Goal: Information Seeking & Learning: Compare options

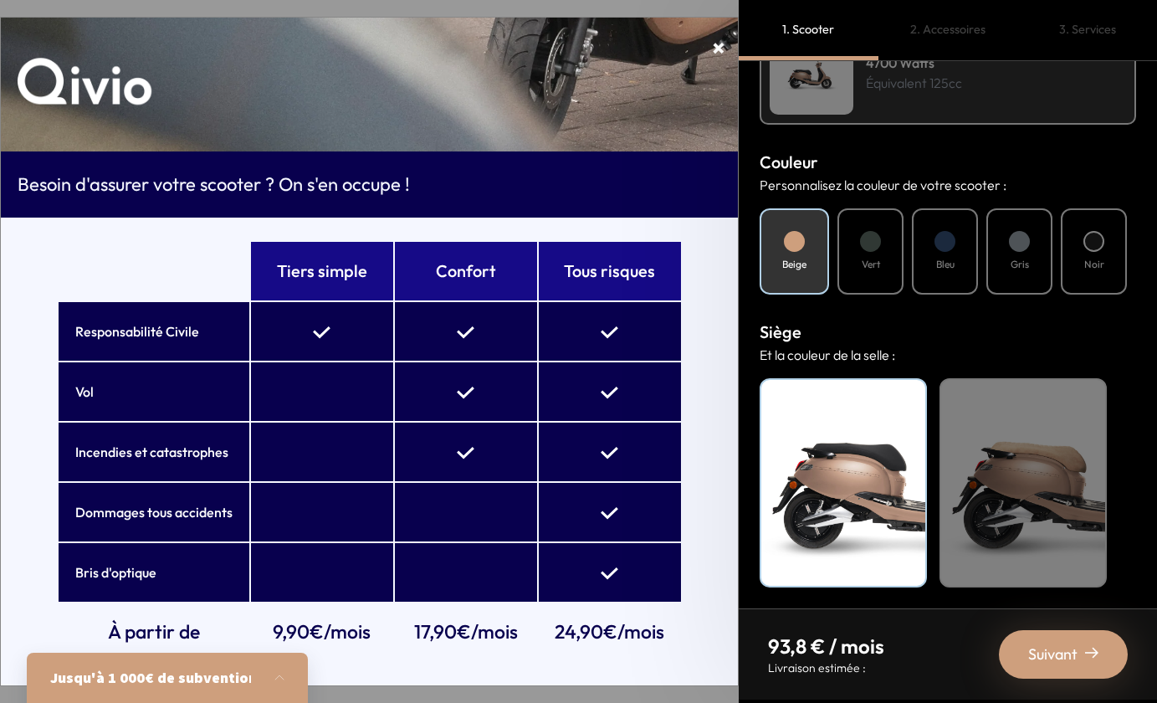
click at [28, 423] on div "Tiers simple Confort Tous risques Responsabilité Civile Vol Incendies et catast…" at bounding box center [369, 452] width 737 height 468
click at [279, 681] on button "button" at bounding box center [284, 677] width 47 height 37
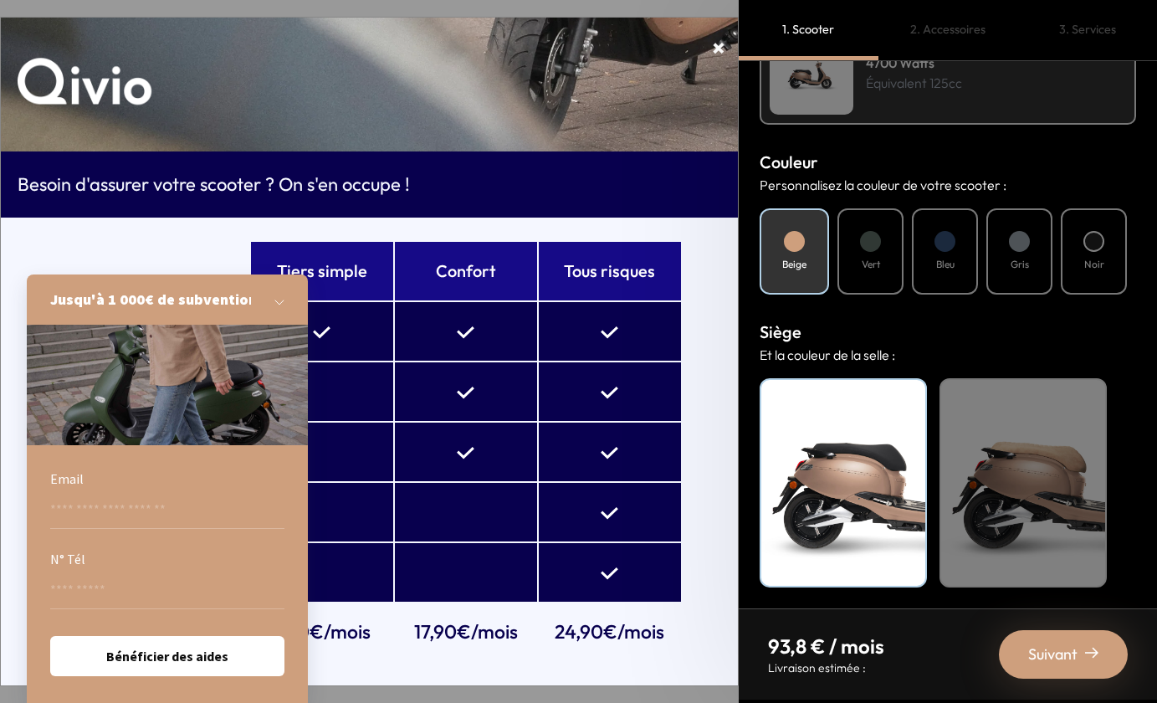
click at [284, 306] on button "button" at bounding box center [284, 299] width 47 height 37
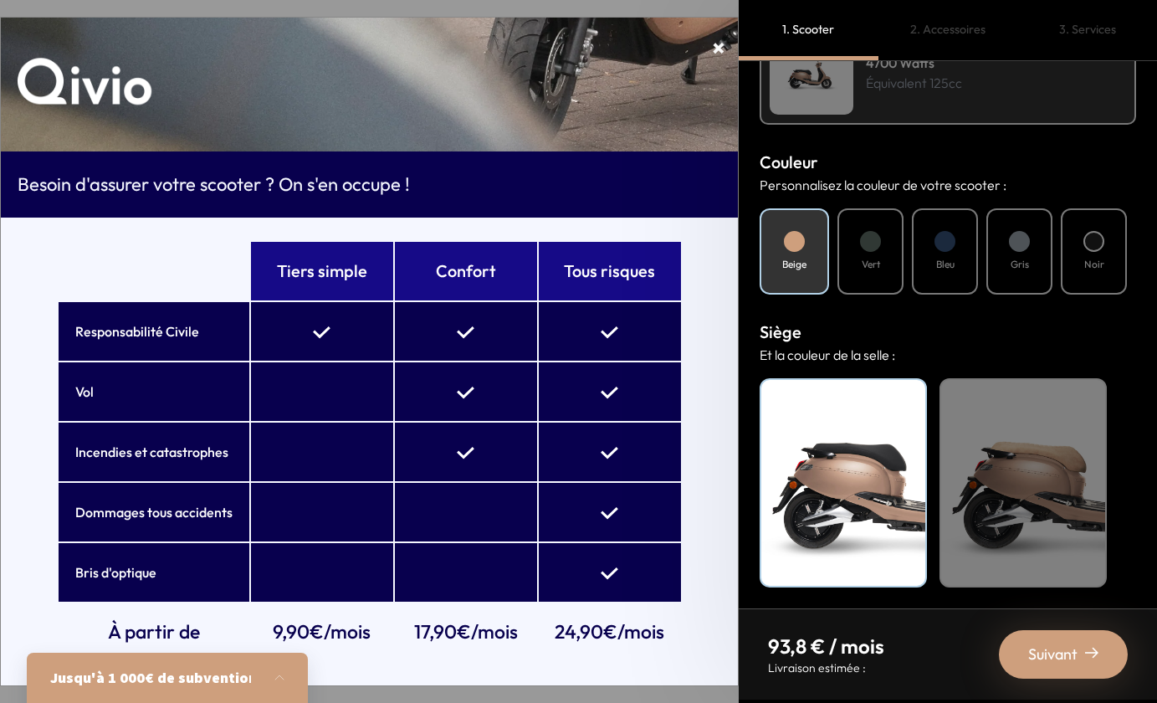
click at [432, 282] on th "Confort" at bounding box center [466, 271] width 142 height 59
click at [586, 622] on td "24,90€/mois" at bounding box center [610, 632] width 142 height 59
click at [632, 633] on td "24,90€/mois" at bounding box center [610, 632] width 142 height 59
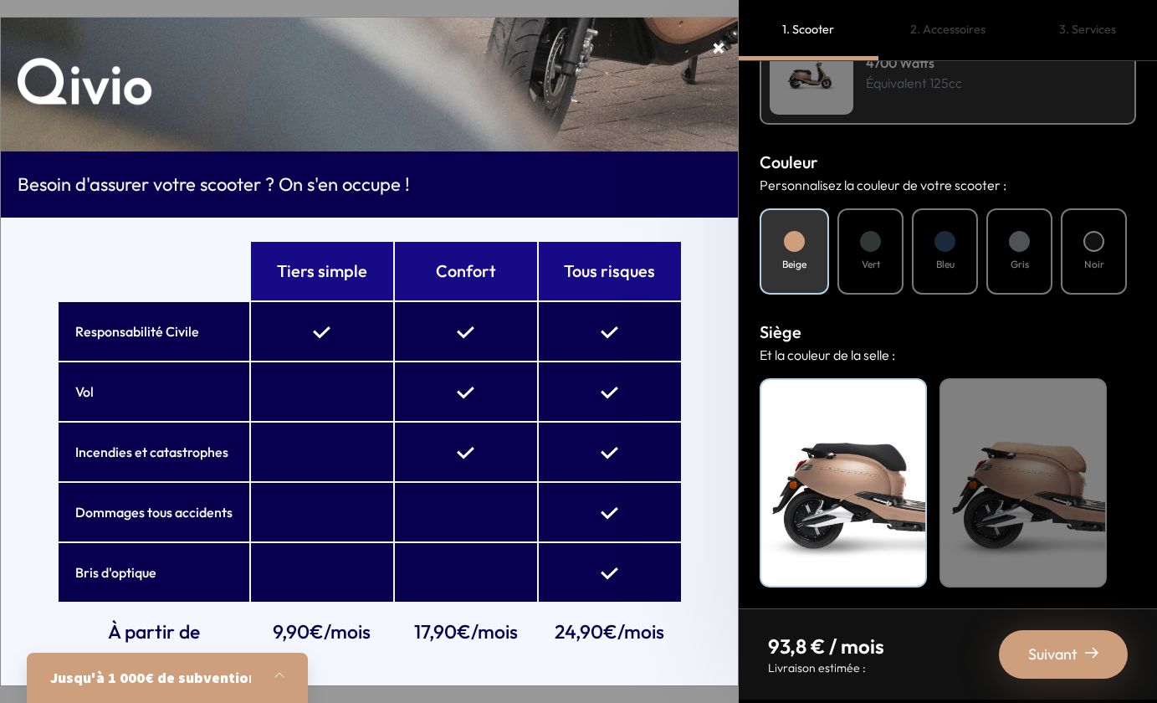
click at [276, 681] on button "button" at bounding box center [284, 677] width 47 height 37
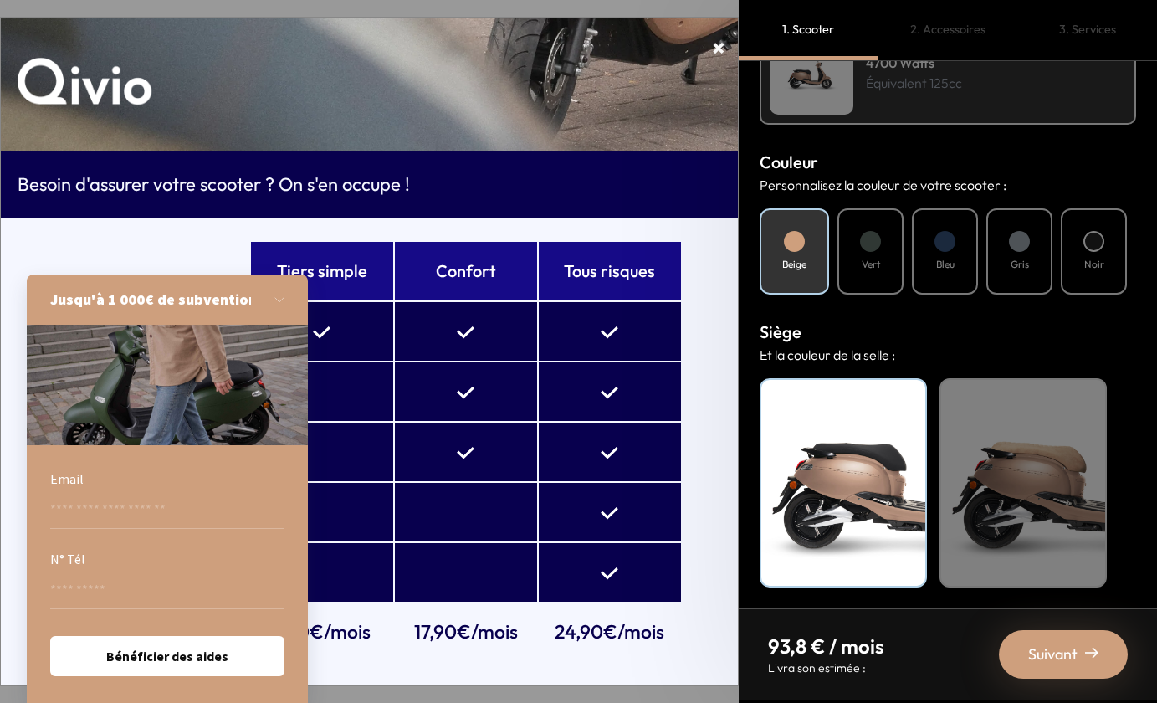
click at [719, 627] on div "Tiers simple Confort Tous risques Responsabilité Civile Vol Incendies et catast…" at bounding box center [369, 452] width 737 height 468
click at [280, 300] on button "button" at bounding box center [284, 299] width 47 height 37
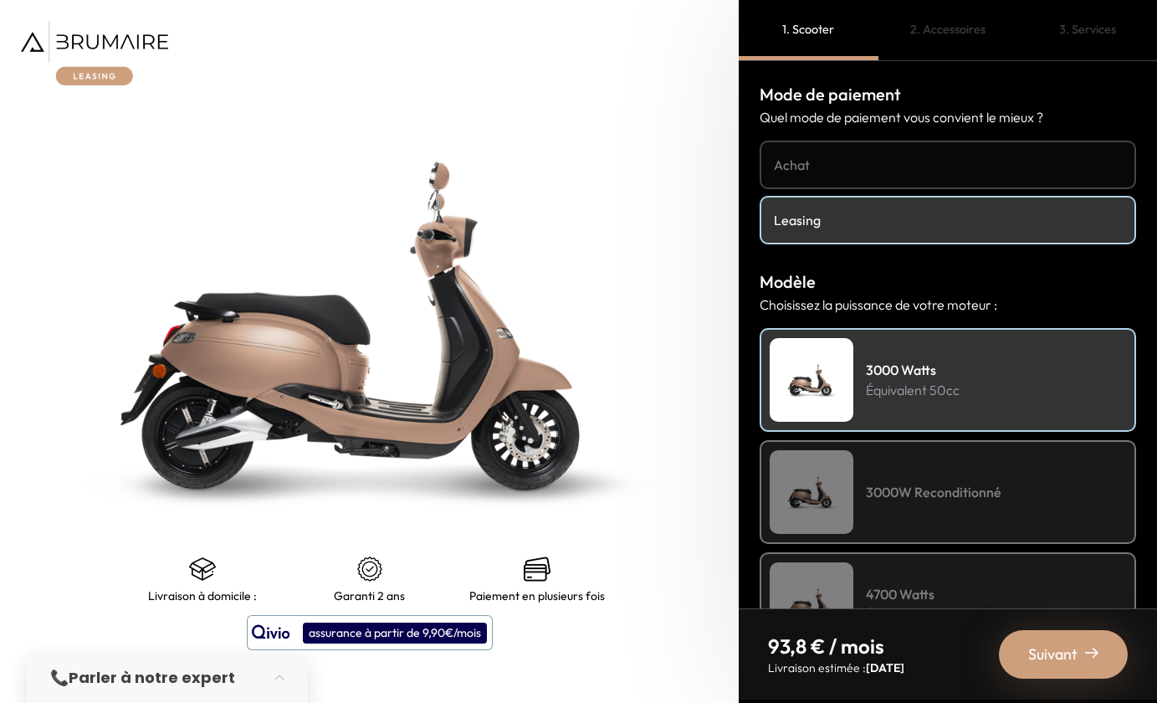
click at [392, 632] on div "assurance à partir de 9,90€/mois" at bounding box center [395, 632] width 184 height 21
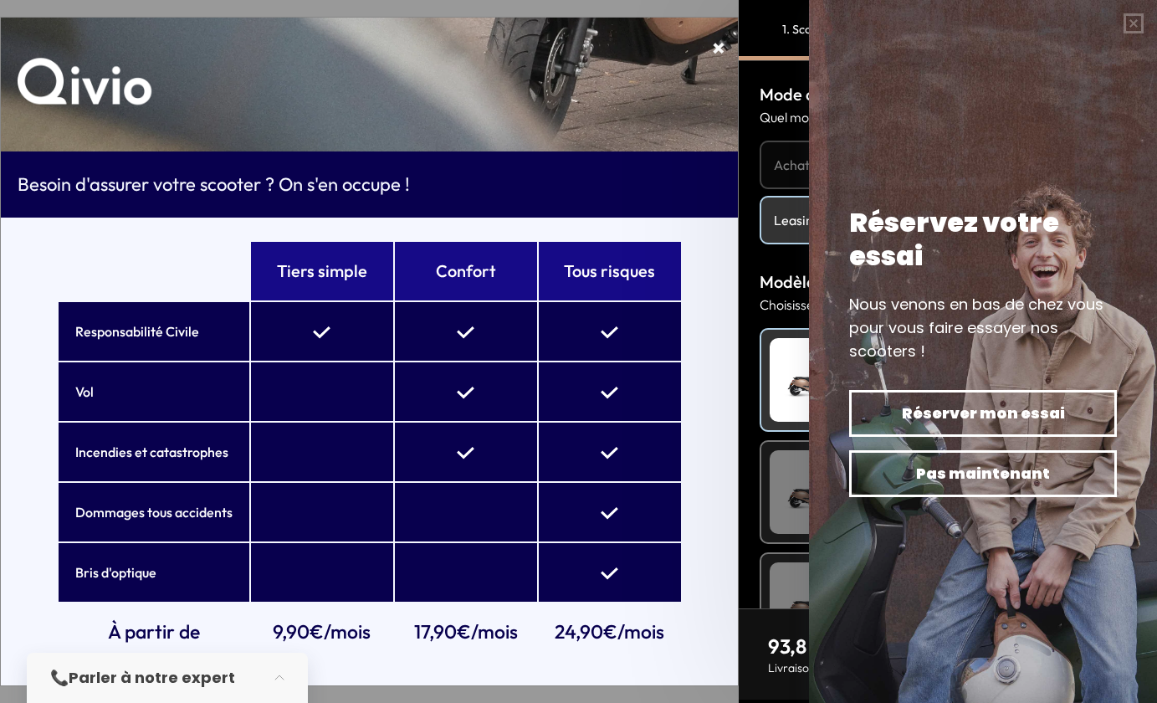
click at [177, 672] on strong "Parler à notre expert" at bounding box center [152, 677] width 166 height 21
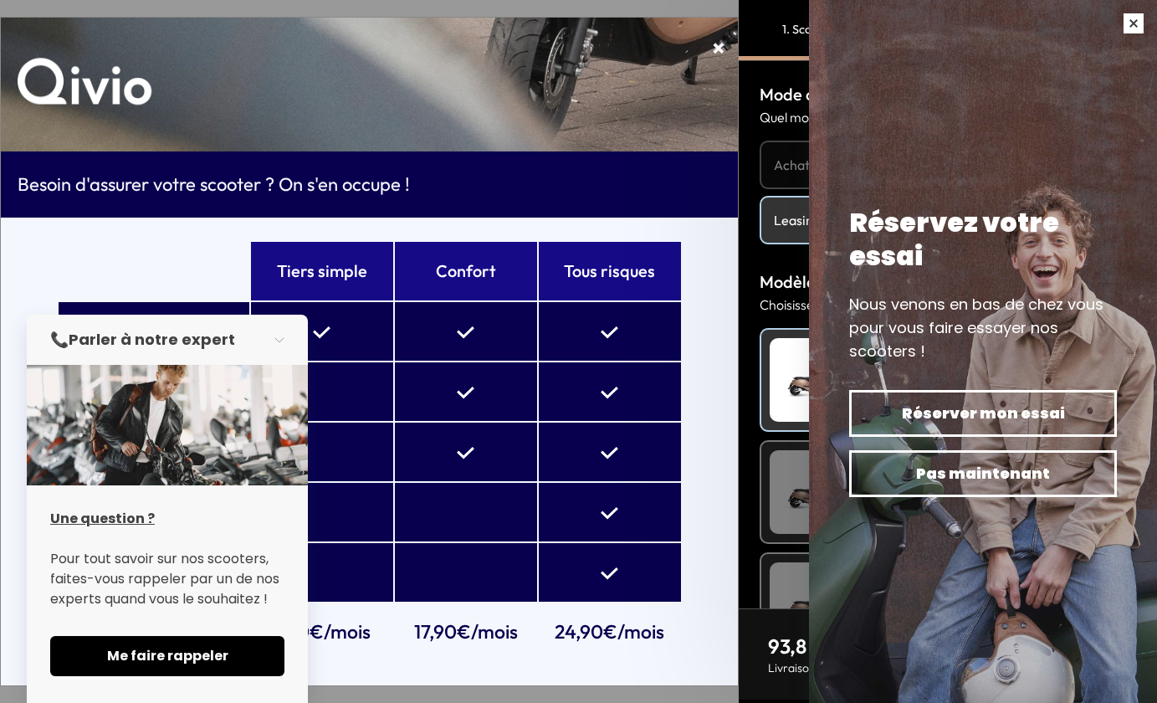
click at [1126, 24] on button "button" at bounding box center [1133, 23] width 47 height 47
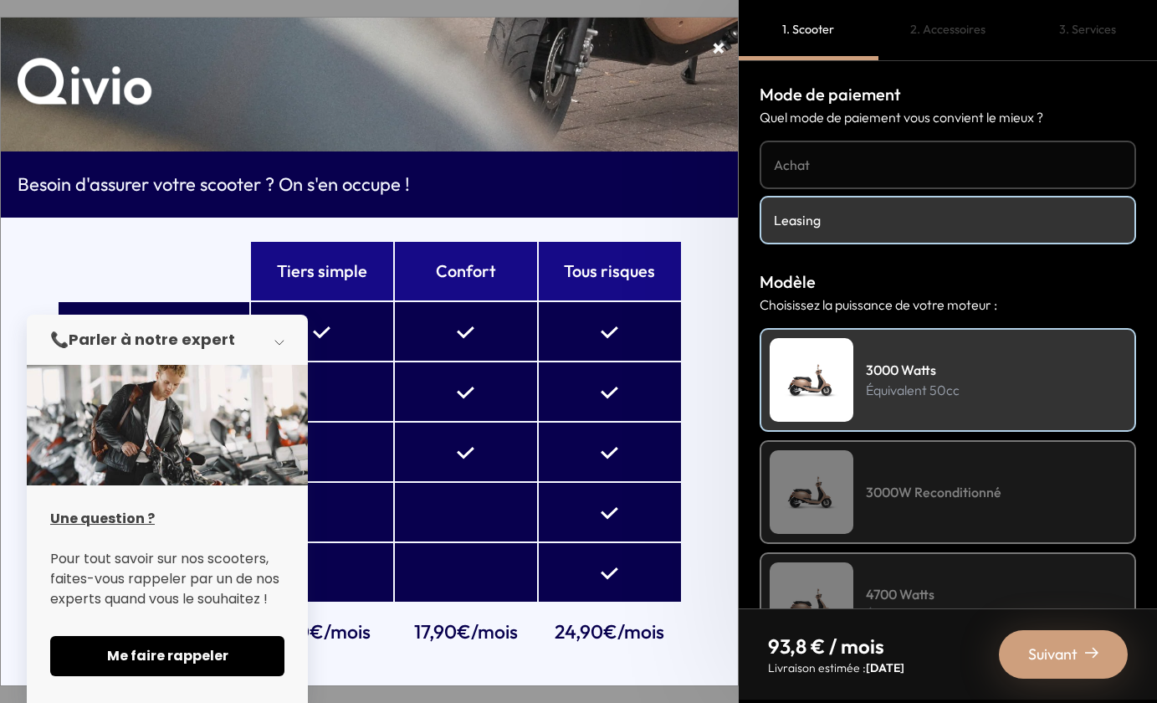
click at [273, 336] on button "button" at bounding box center [284, 339] width 47 height 37
